Goal: Go to known website: Access a specific website the user already knows

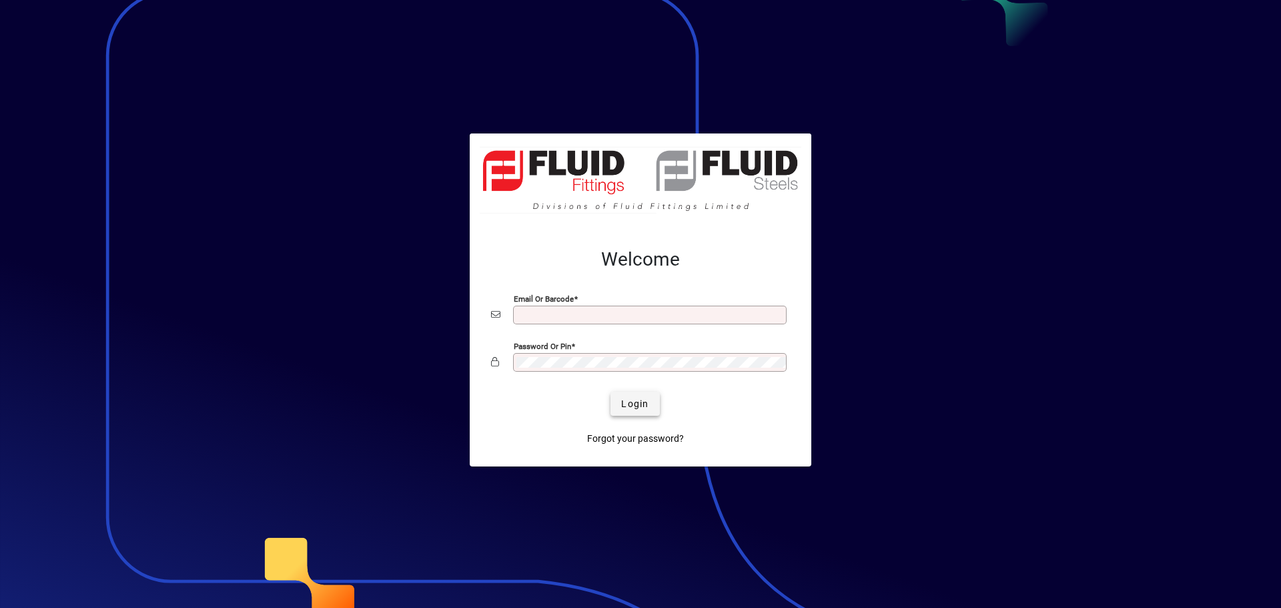
type input "**********"
click at [642, 400] on span "Login" at bounding box center [634, 404] width 27 height 14
